Goal: Task Accomplishment & Management: Manage account settings

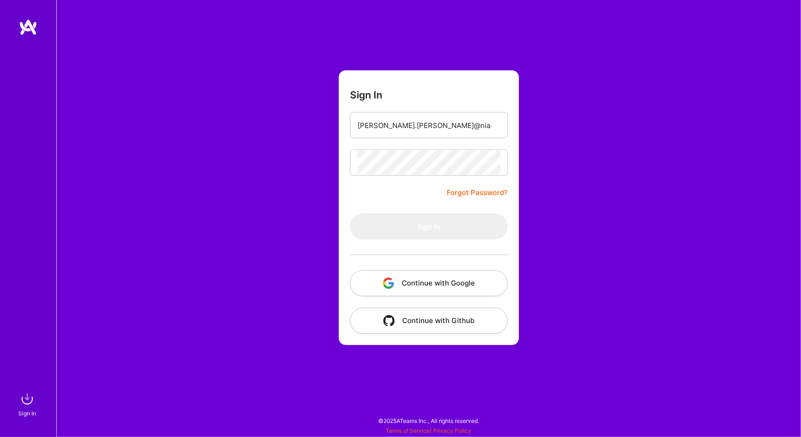
click at [448, 183] on form "Sign In [PERSON_NAME].[PERSON_NAME]@nia Forgot Password? Sign In Continue with …" at bounding box center [429, 207] width 180 height 275
click at [427, 119] on input "[PERSON_NAME].[PERSON_NAME]@nia" at bounding box center [429, 126] width 143 height 24
type input "[PERSON_NAME][EMAIL_ADDRESS][PERSON_NAME][DOMAIN_NAME]"
click at [653, 102] on div "Sign In [PERSON_NAME][EMAIL_ADDRESS][PERSON_NAME][DOMAIN_NAME] Forgot Password?…" at bounding box center [428, 218] width 745 height 437
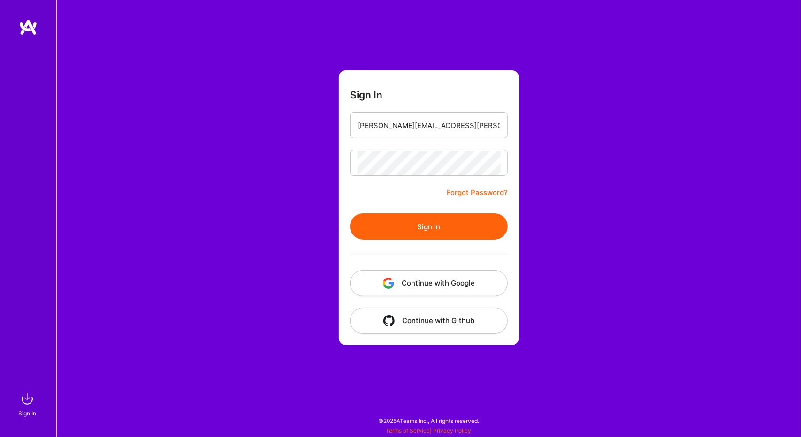
click at [430, 223] on button "Sign In" at bounding box center [429, 226] width 158 height 26
